Goal: Navigation & Orientation: Understand site structure

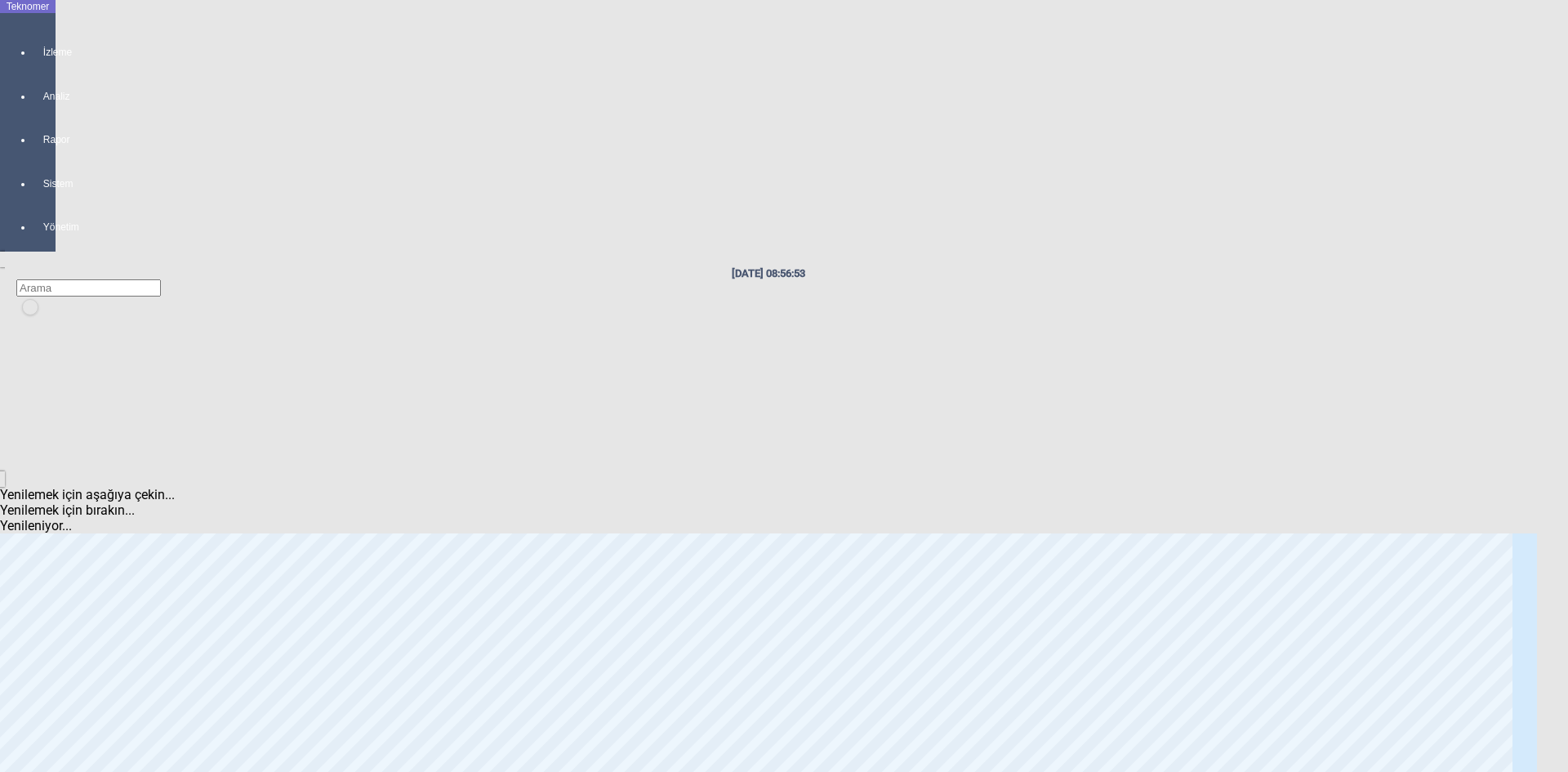
scroll to position [2452, 0]
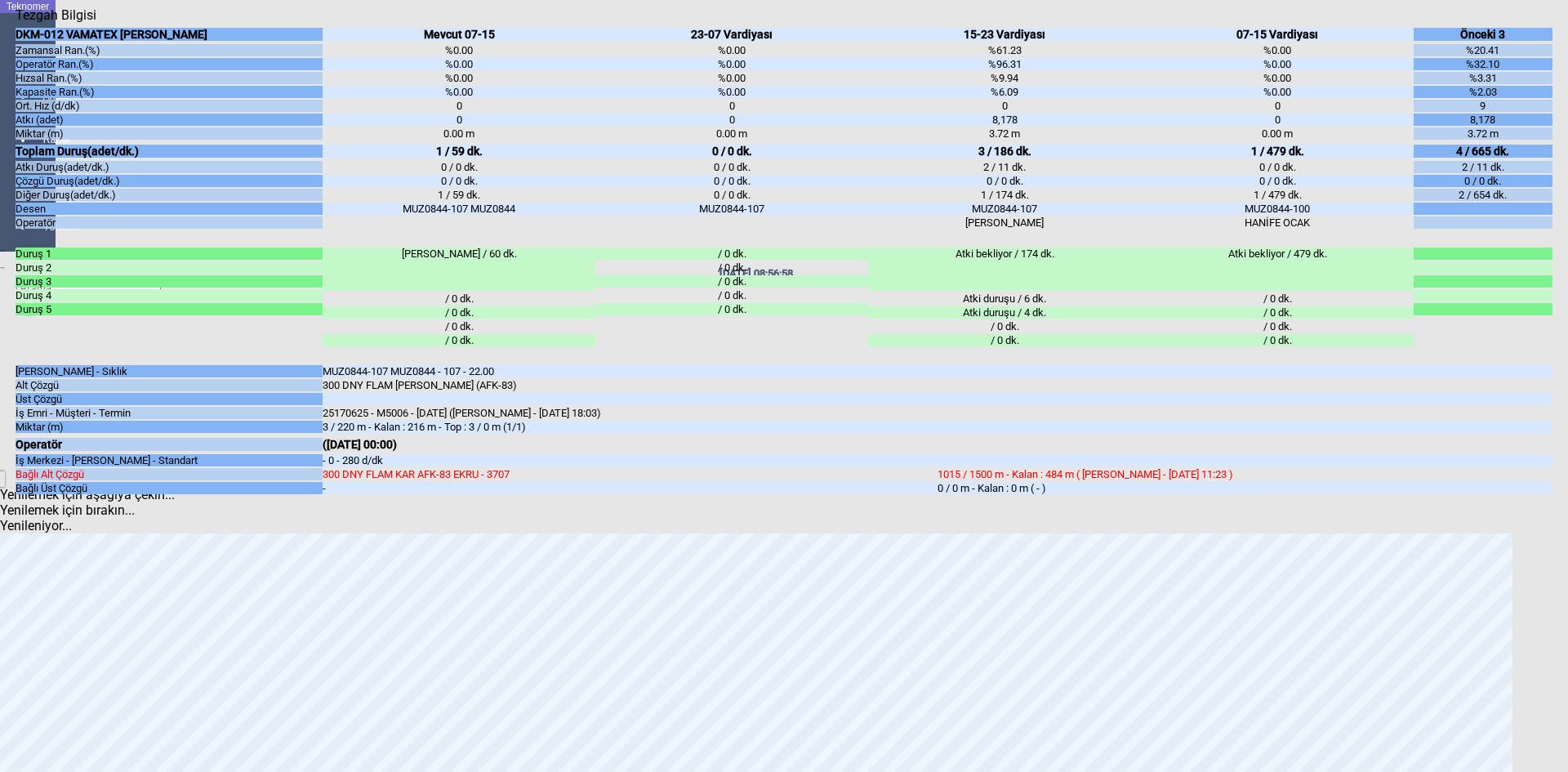
click at [7, 485] on body "Teknomer İzleme Analiz Rapor Sistem Yönetim [DATE] 08:56:58 [PERSON_NAME] Türkç…" at bounding box center [784, 386] width 1568 height 772
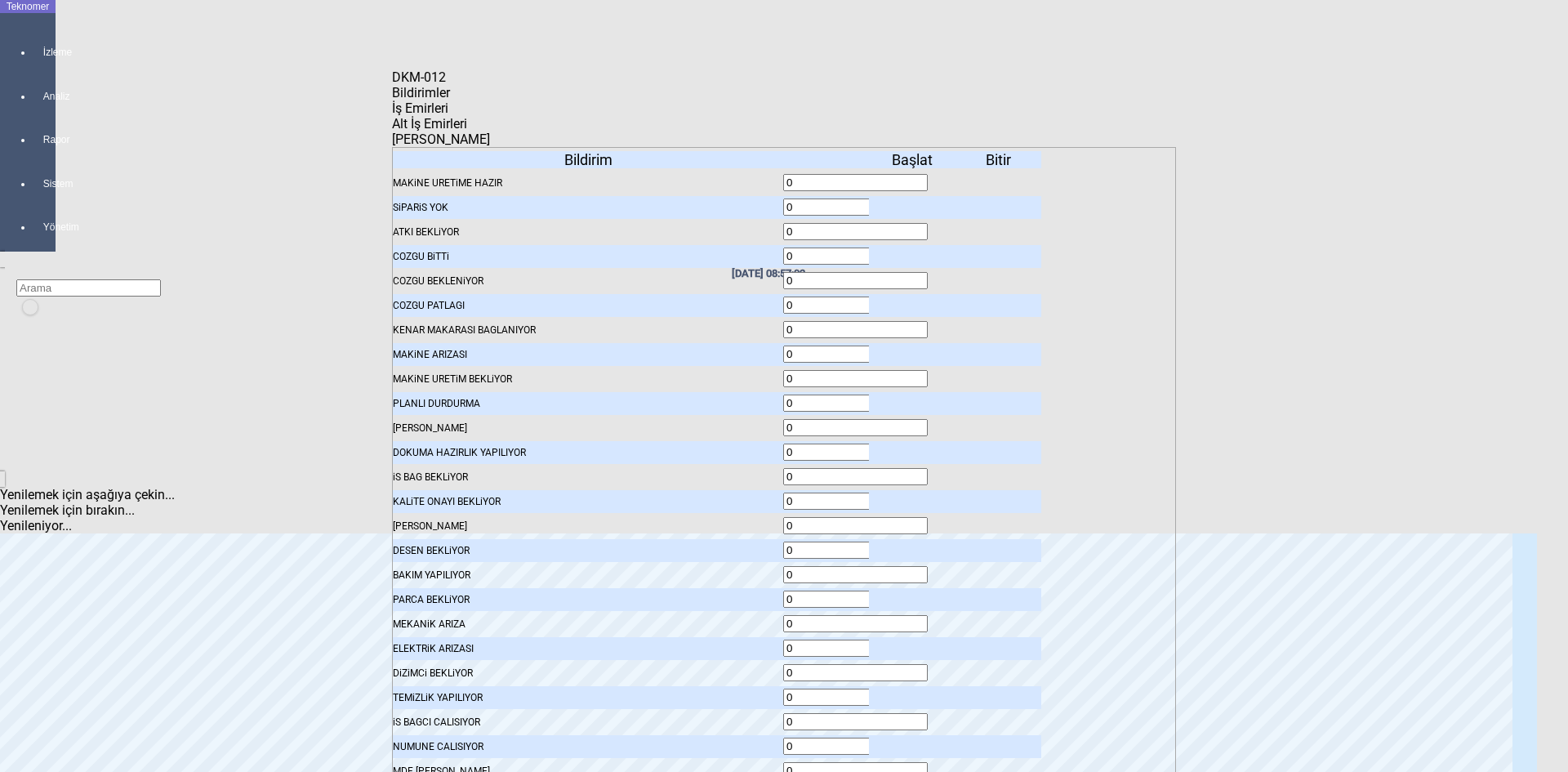
click at [449, 116] on span "İş Emirleri" at bounding box center [420, 108] width 57 height 16
click at [12, 383] on body "Teknomer İzleme Analiz Rapor Sistem Yönetim [DATE] 08:57:03 [PERSON_NAME] Türkç…" at bounding box center [784, 386] width 1568 height 772
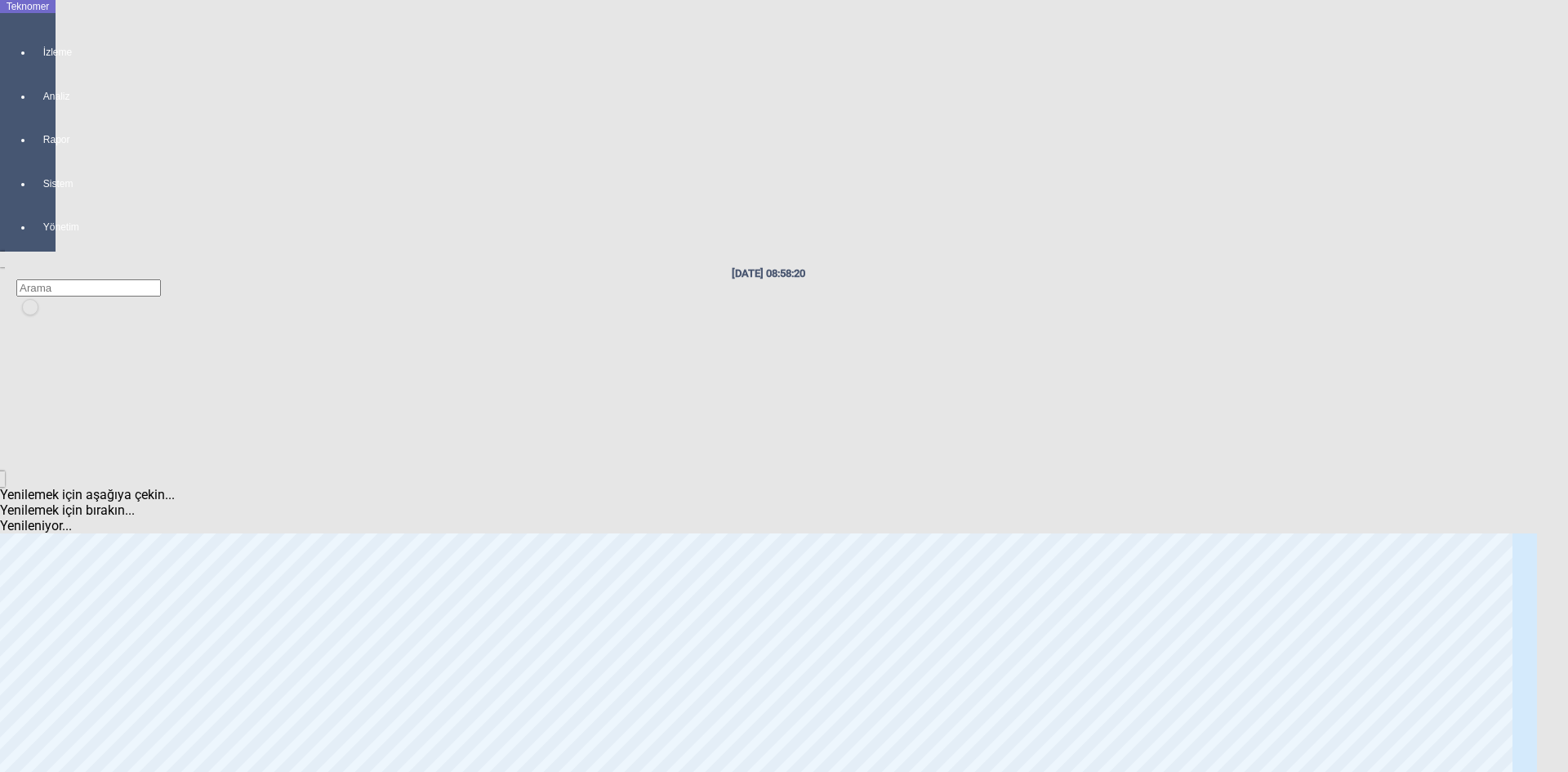
scroll to position [2884, 0]
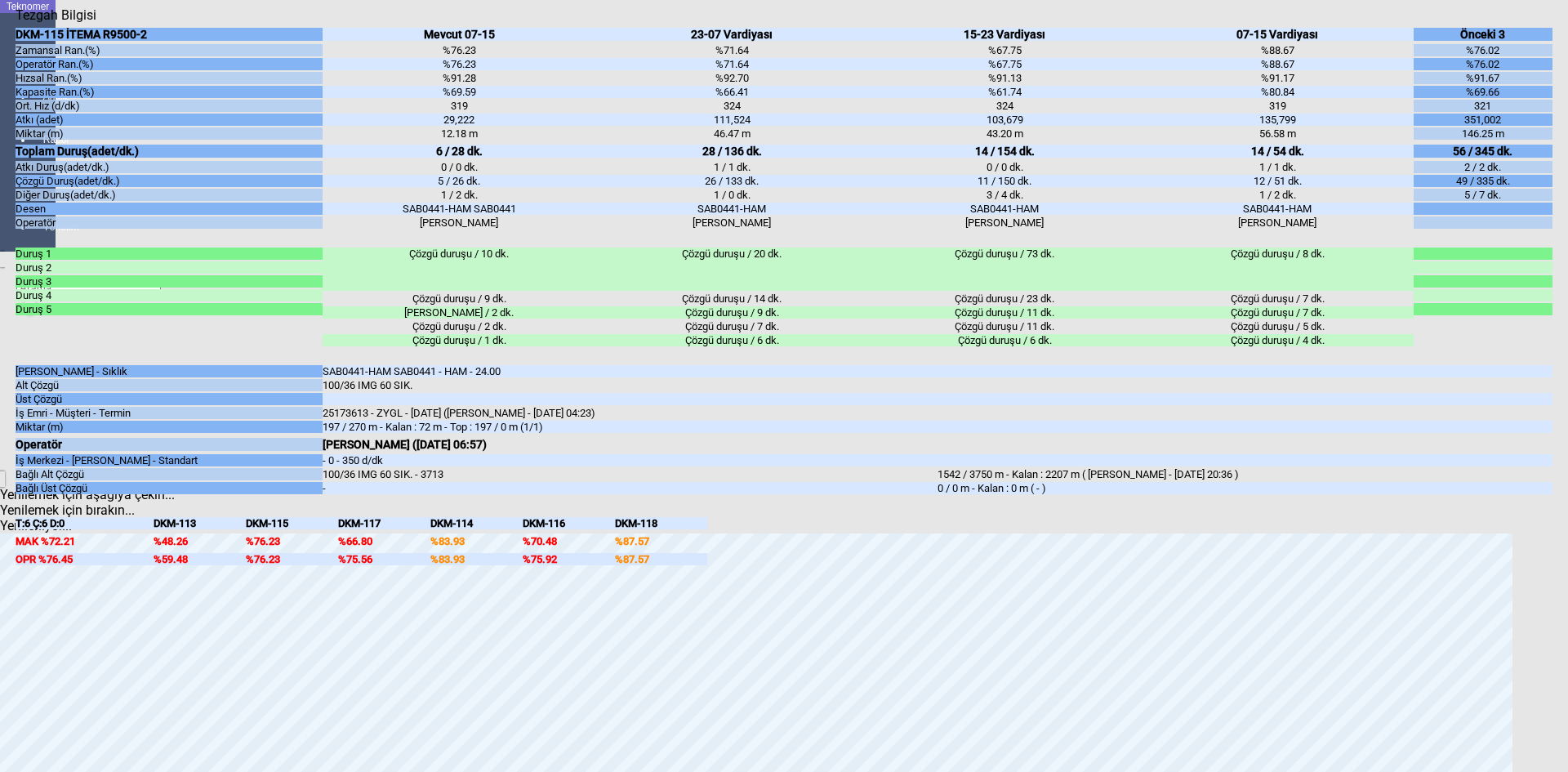
click at [0, 379] on body "Teknomer İzleme Analiz Rapor Sistem Yönetim [DATE] 08:59:15 [PERSON_NAME] Türkç…" at bounding box center [784, 386] width 1568 height 772
click at [9, 380] on body "Teknomer İzleme Analiz Rapor Sistem Yönetim [DATE] 08:59:39 [PERSON_NAME] Türkç…" at bounding box center [784, 386] width 1568 height 772
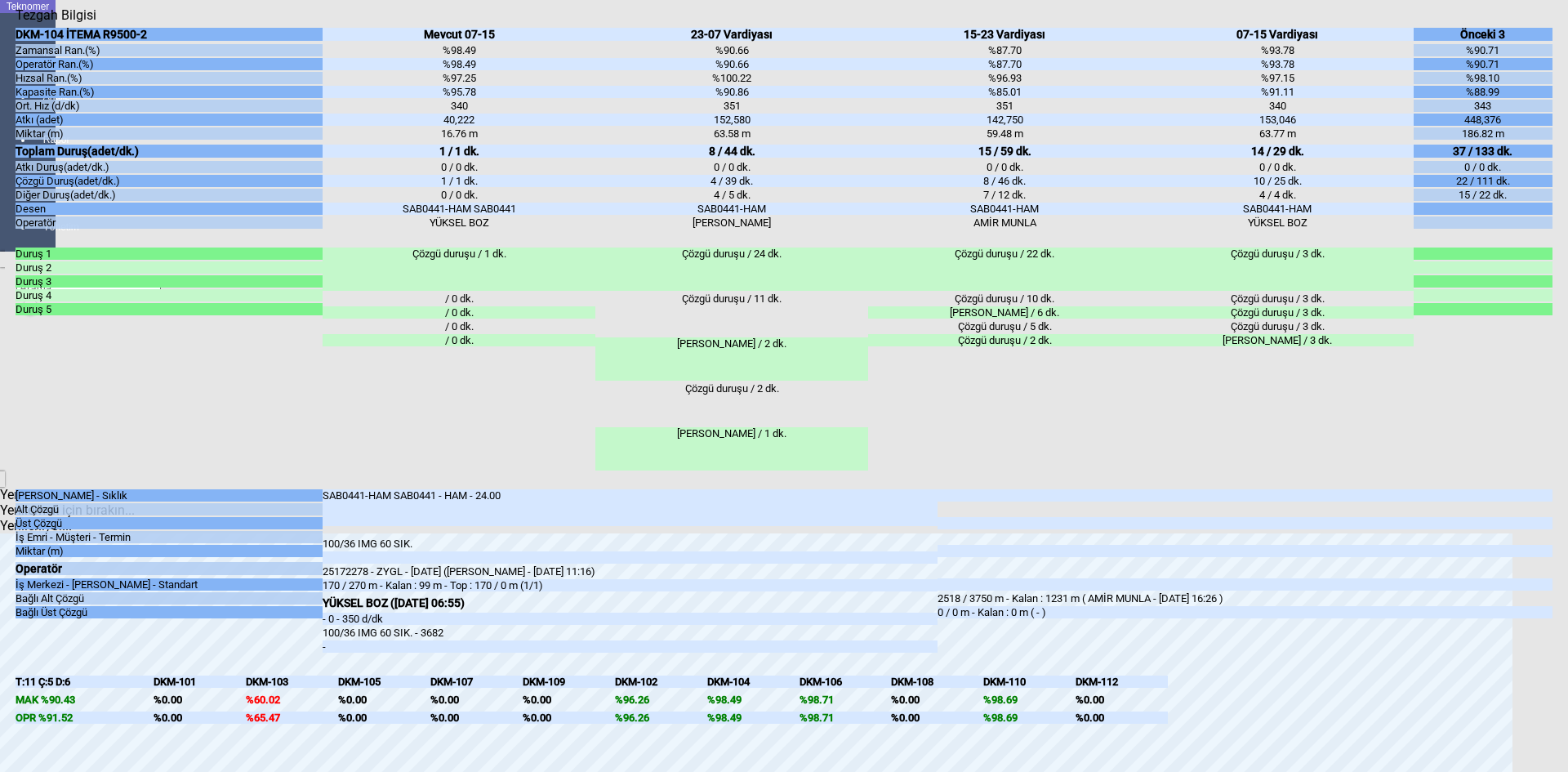
click at [0, 526] on body "Teknomer İzleme Analiz Rapor Sistem Yönetim [DATE] 08:59:47 [PERSON_NAME] Türkç…" at bounding box center [784, 386] width 1568 height 772
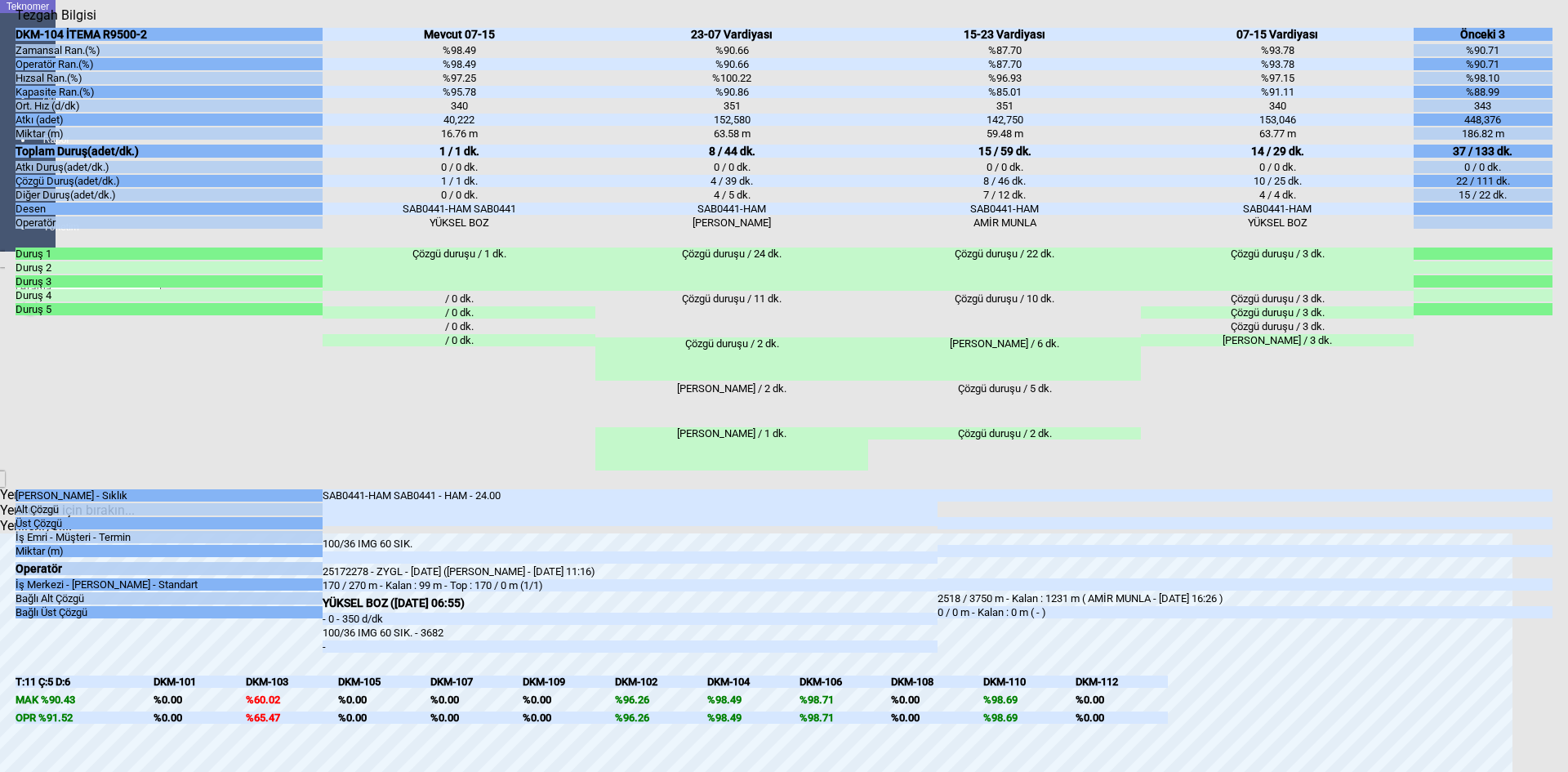
click at [2, 430] on body "Teknomer İzleme Analiz Rapor Sistem Yönetim [DATE] 09:00:00 [PERSON_NAME] Türkç…" at bounding box center [784, 386] width 1568 height 772
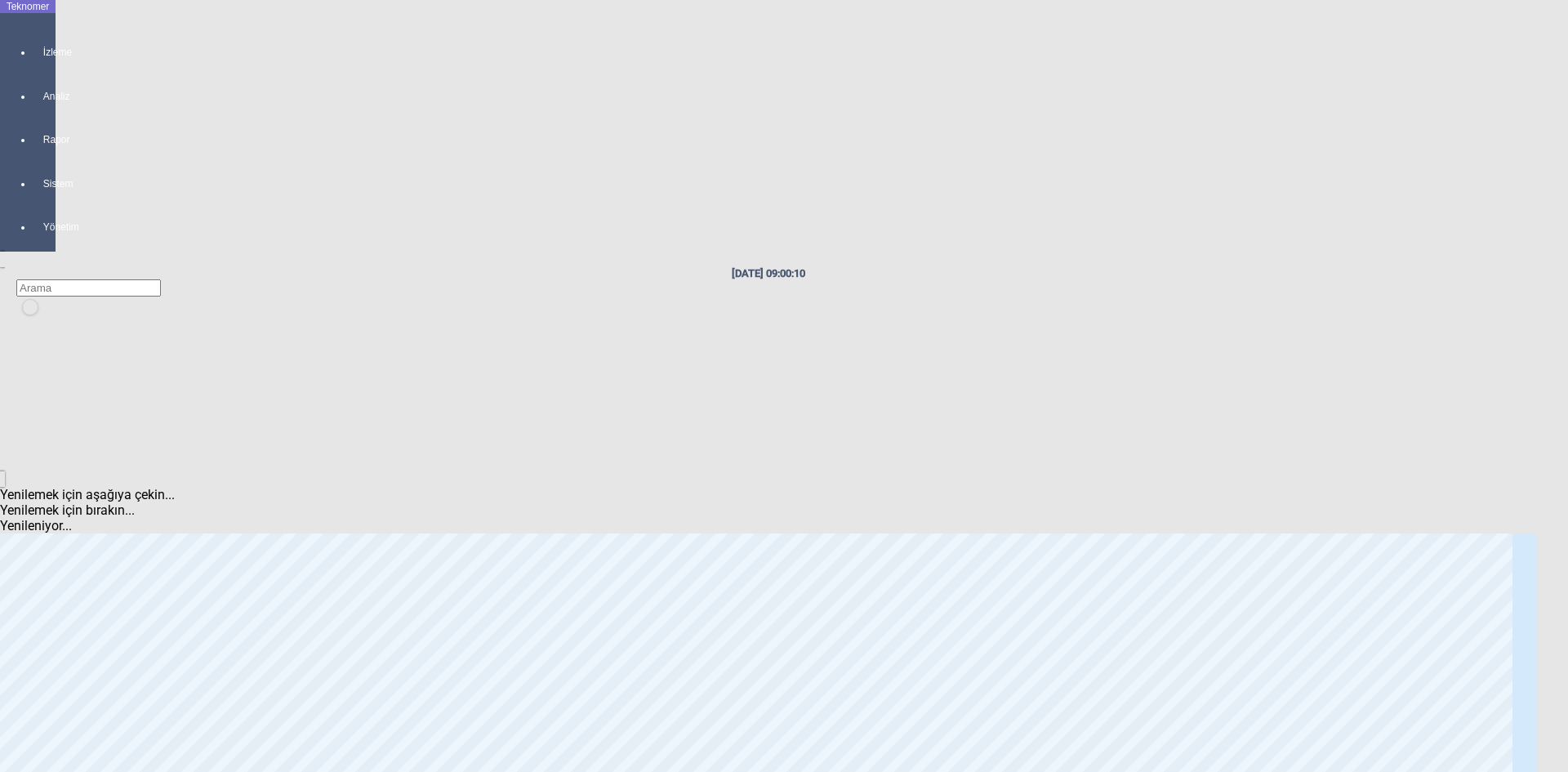
scroll to position [1821, 0]
click at [0, 473] on body "Teknomer İzleme Analiz Rapor Sistem Yönetim [DATE] 09:00:25 [PERSON_NAME] Türkç…" at bounding box center [784, 386] width 1568 height 772
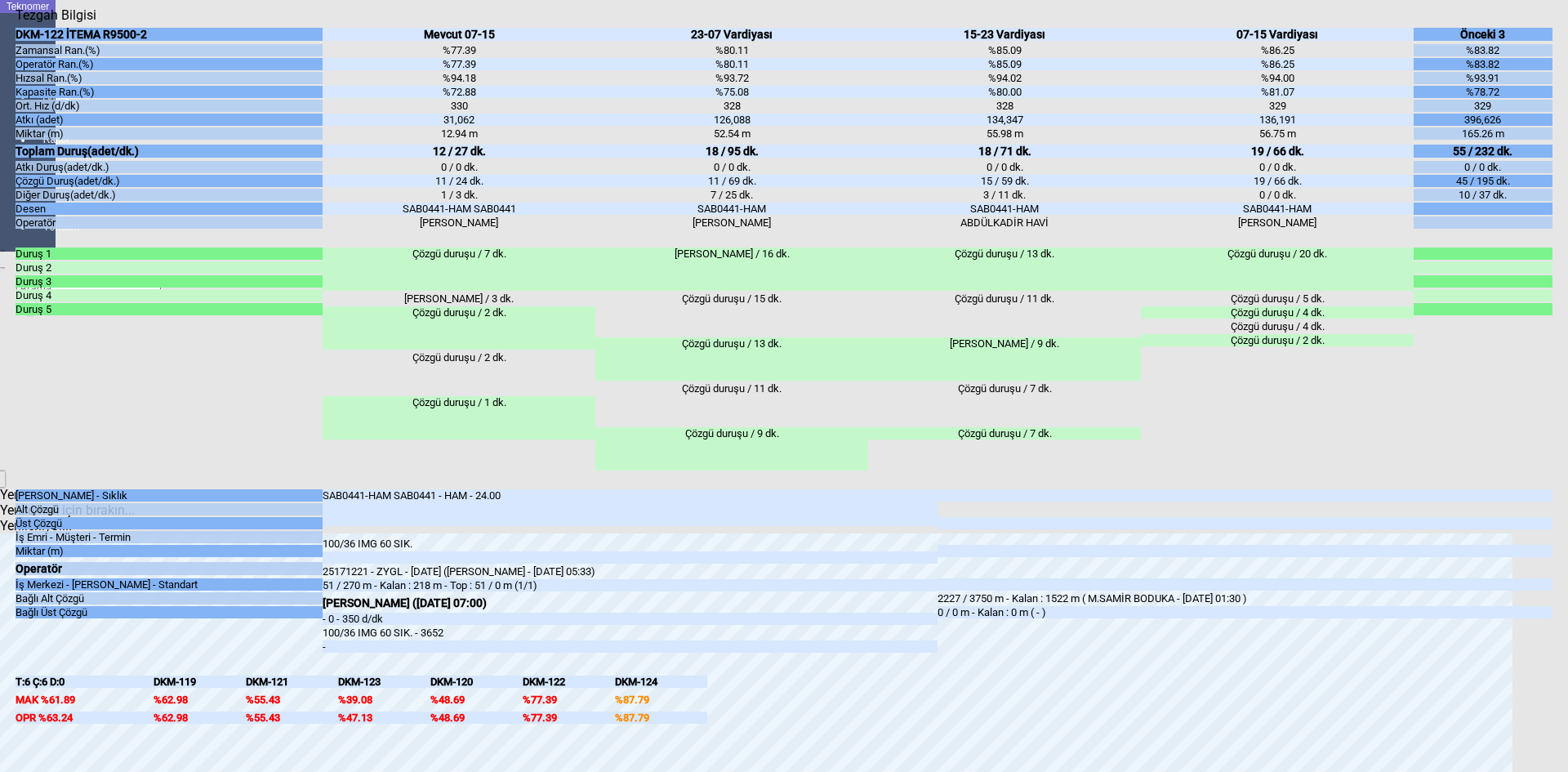
click at [0, 474] on body "Teknomer İzleme Analiz Rapor Sistem Yönetim [DATE] 09:01:05 [PERSON_NAME] Türkç…" at bounding box center [784, 386] width 1568 height 772
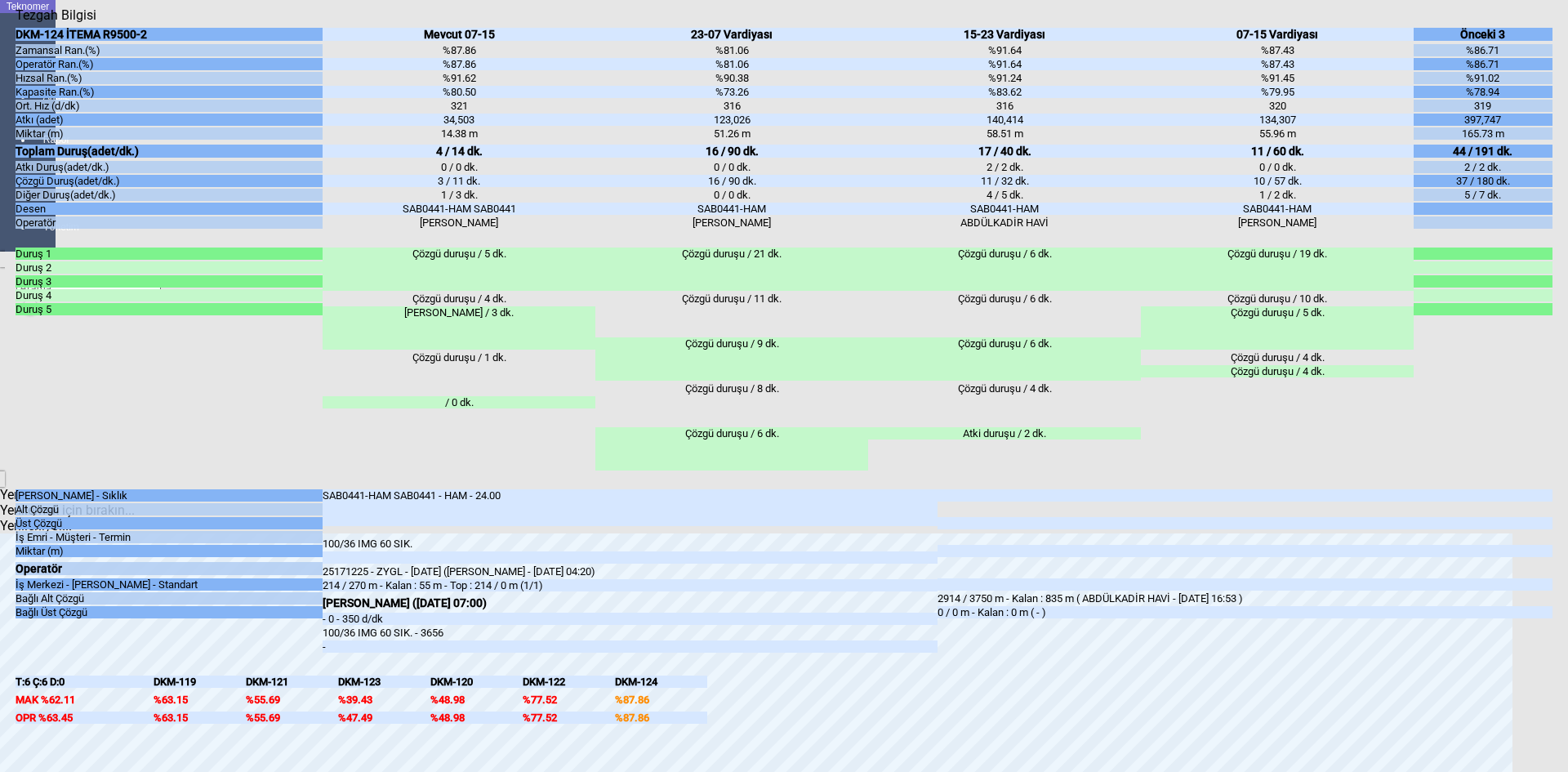
click at [2, 409] on body "Teknomer İzleme Analiz Rapor Sistem Yönetim [DATE] 09:01:09 [PERSON_NAME] Türkç…" at bounding box center [784, 386] width 1568 height 772
